Goal: Transaction & Acquisition: Subscribe to service/newsletter

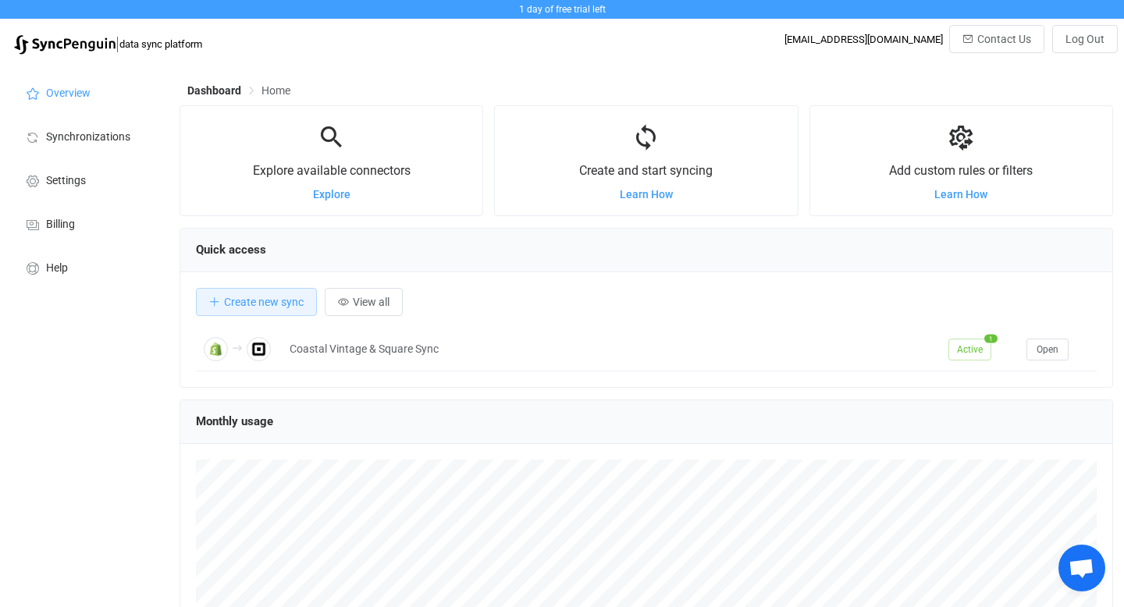
scroll to position [303, 934]
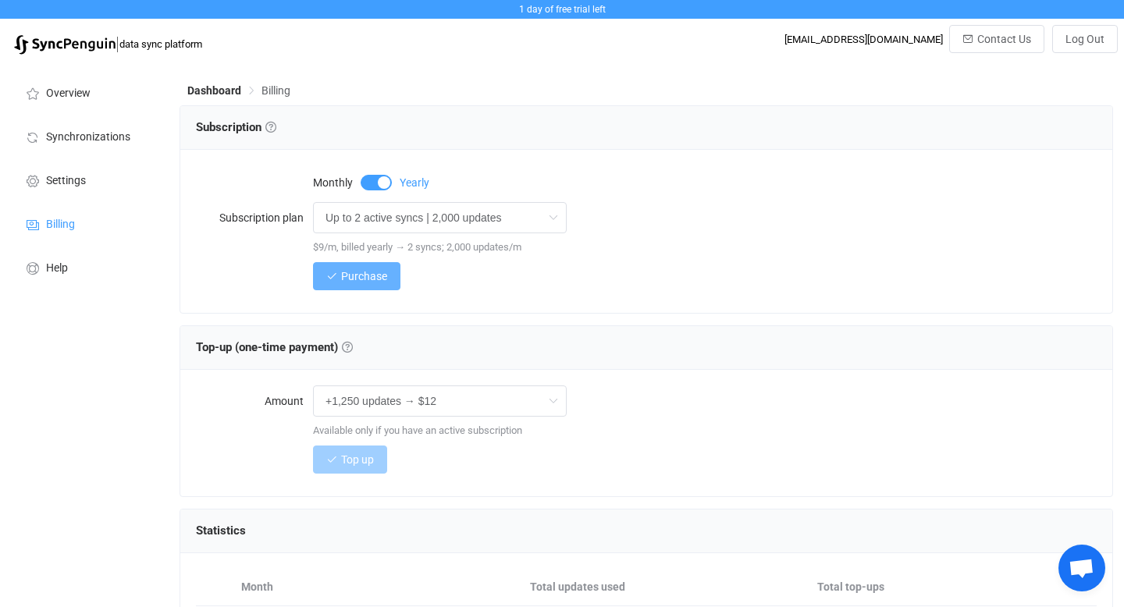
click at [361, 275] on span "Purchase" at bounding box center [364, 276] width 46 height 12
click at [333, 179] on span "Monthly" at bounding box center [333, 182] width 40 height 11
click at [360, 273] on span "Purchase" at bounding box center [364, 276] width 46 height 12
